Goal: Task Accomplishment & Management: Use online tool/utility

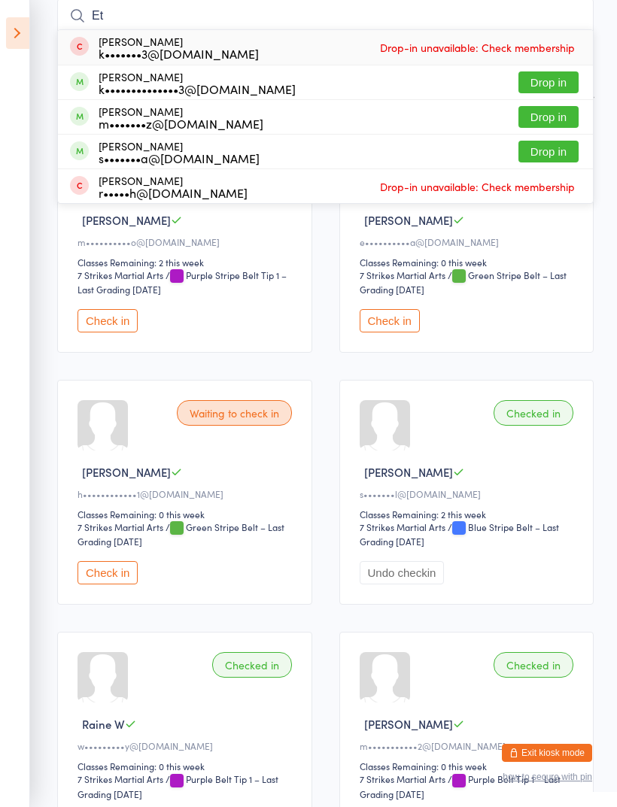
type input "E"
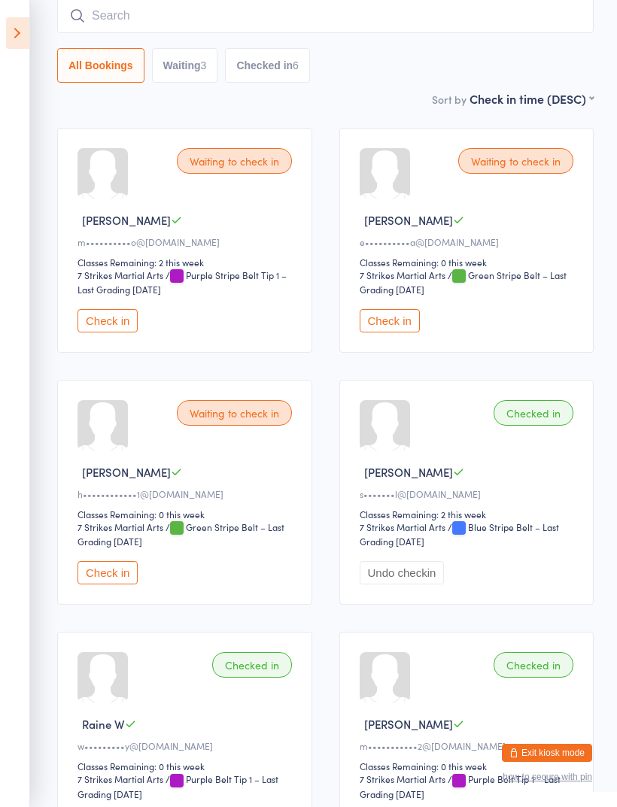
click at [17, 38] on icon at bounding box center [17, 33] width 23 height 32
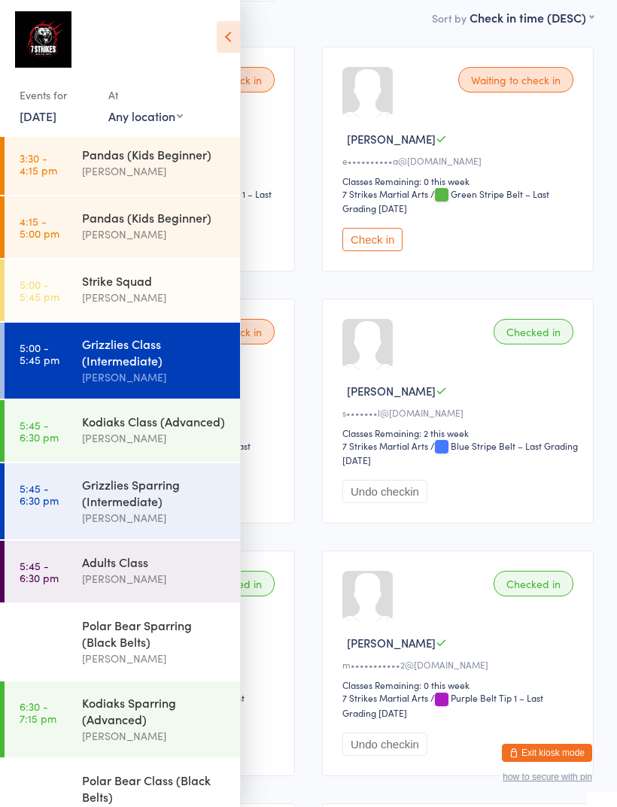
scroll to position [218, 0]
click at [85, 509] on div "Grizzlies Sparring (Intermediate)" at bounding box center [154, 492] width 145 height 33
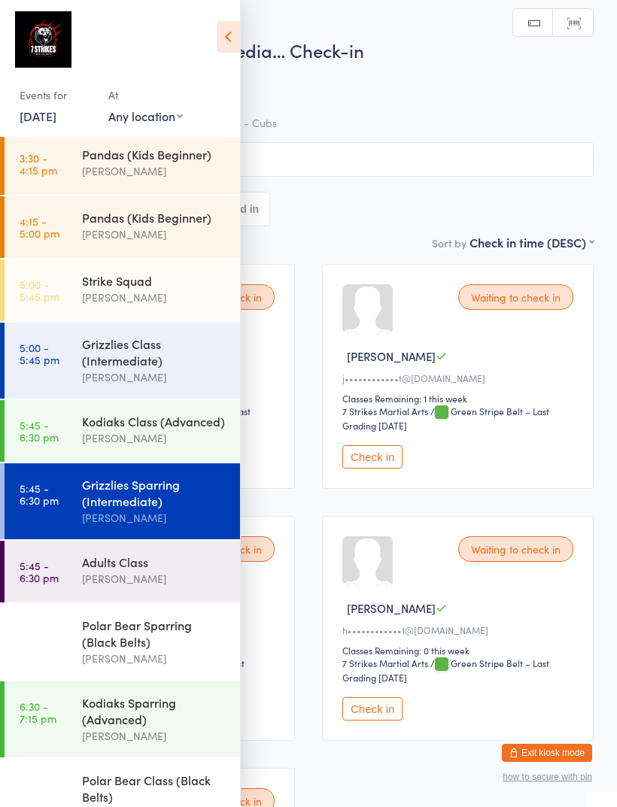
click at [221, 42] on icon at bounding box center [228, 37] width 23 height 32
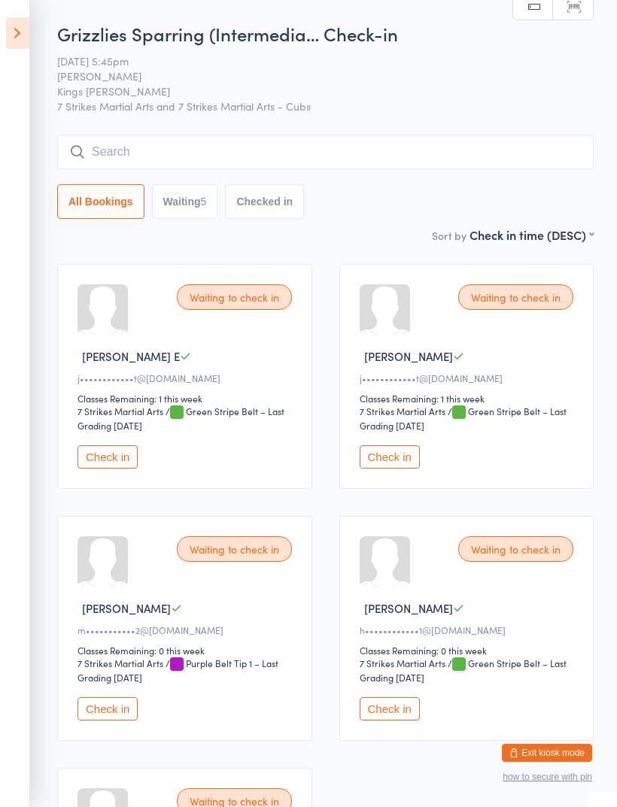
click at [344, 149] on input "search" at bounding box center [325, 152] width 536 height 35
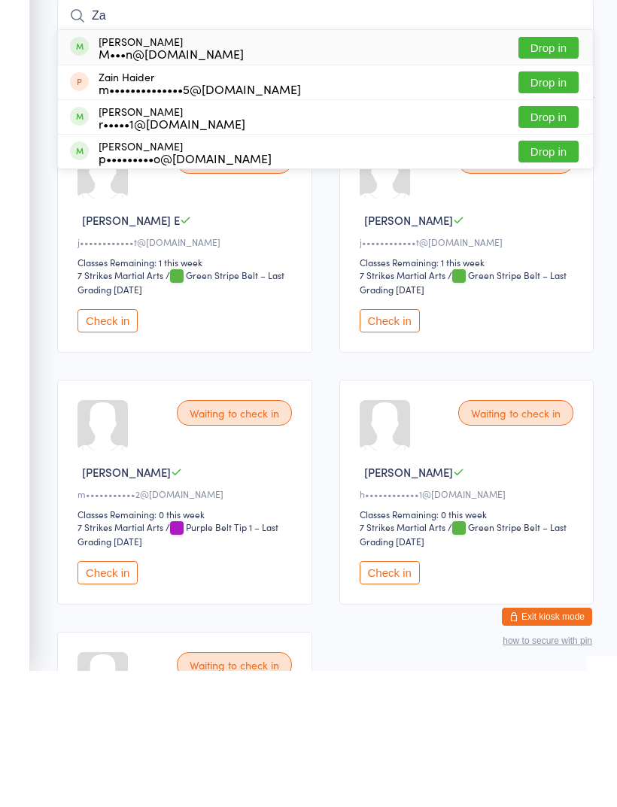
type input "Za"
click at [558, 242] on button "Drop in" at bounding box center [548, 253] width 60 height 22
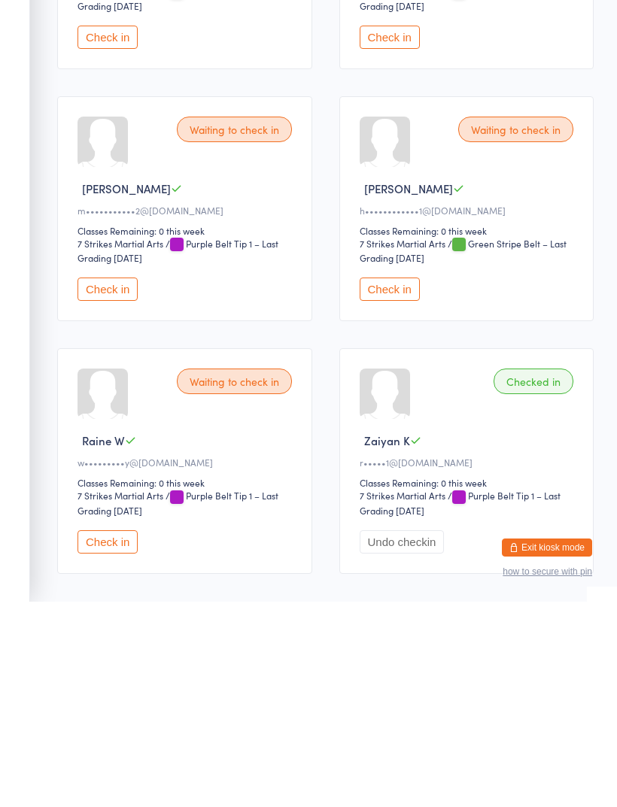
scroll to position [321, 0]
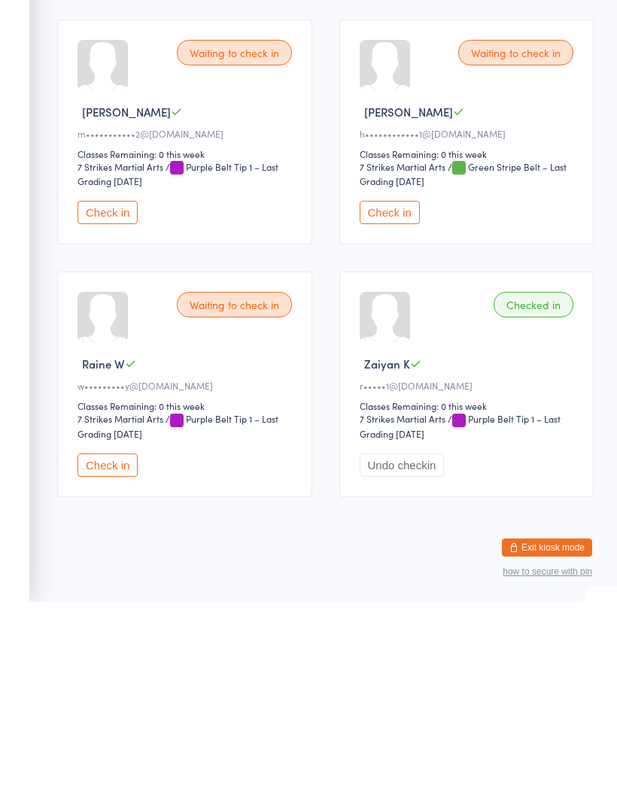
click at [118, 659] on button "Check in" at bounding box center [108, 670] width 60 height 23
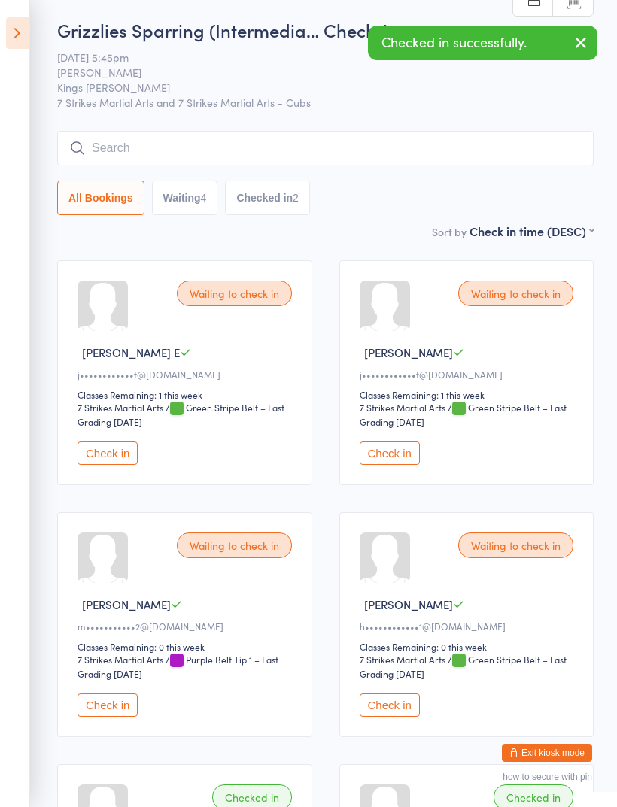
scroll to position [25, 0]
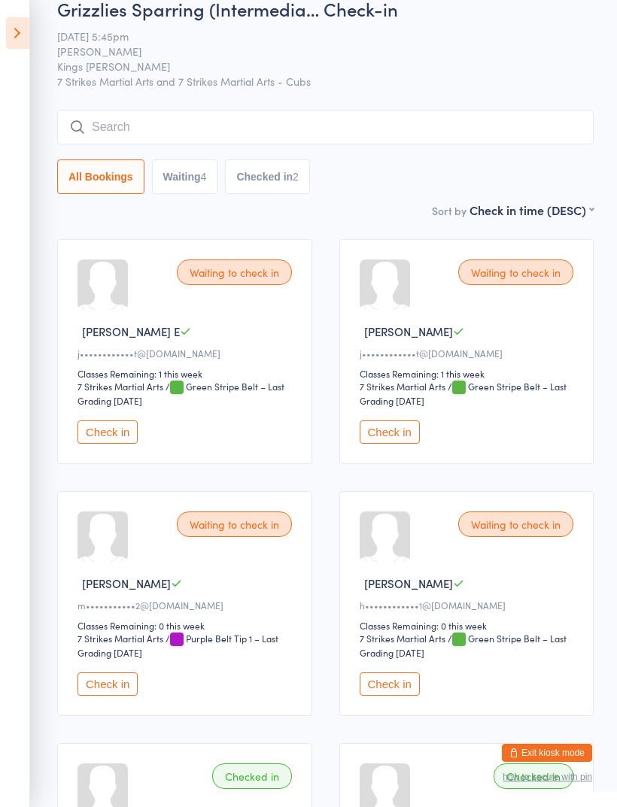
click at [433, 112] on input "search" at bounding box center [325, 127] width 536 height 35
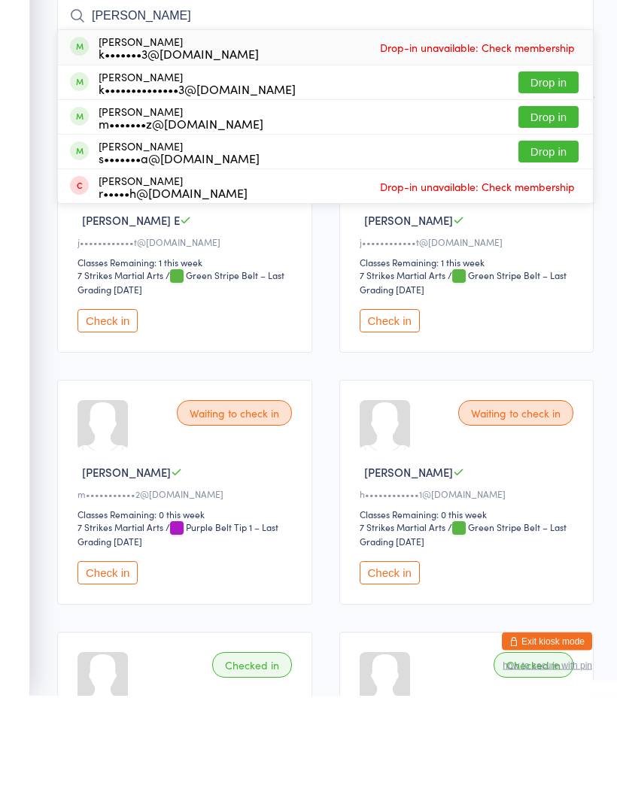
type input "[PERSON_NAME]"
click at [510, 148] on span "Drop-in unavailable: Check membership" at bounding box center [477, 159] width 202 height 23
